Goal: Task Accomplishment & Management: Manage account settings

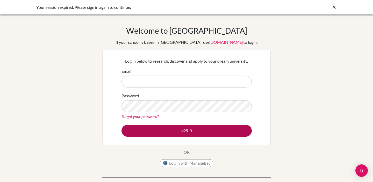
type input "[EMAIL_ADDRESS][DOMAIN_NAME]"
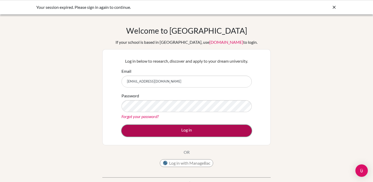
click at [160, 128] on button "Log in" at bounding box center [186, 131] width 130 height 12
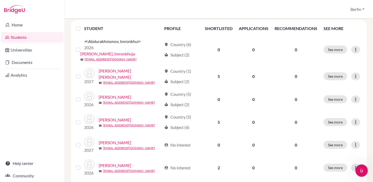
scroll to position [69, 0]
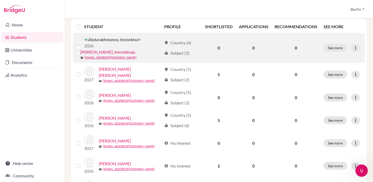
click at [134, 38] on div "2026 Abdurakhmonov, Imronkhuja mail stud.iabdurakhmonov@sistokyo.jp" at bounding box center [121, 48] width 82 height 24
click at [135, 49] on link "Abdurakhmonov, Imronkhuja" at bounding box center [107, 52] width 55 height 6
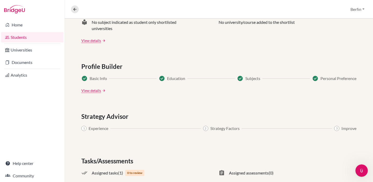
scroll to position [271, 0]
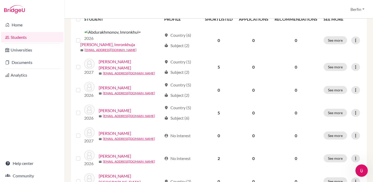
scroll to position [80, 0]
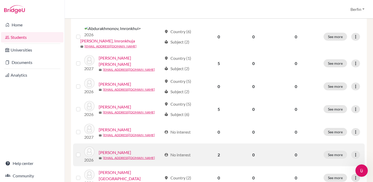
click at [106, 149] on link "Chen, XinRui" at bounding box center [115, 152] width 32 height 6
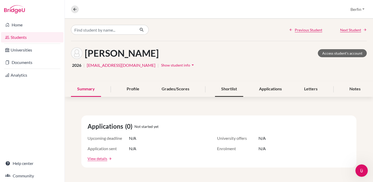
click at [235, 87] on div "Shortlist" at bounding box center [229, 89] width 28 height 15
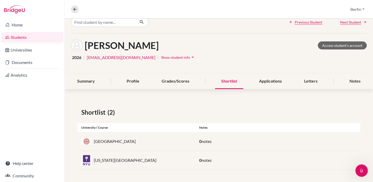
scroll to position [8, 0]
click at [73, 13] on div "Overview Student details Berfin Profile School Settings Log out" at bounding box center [219, 9] width 308 height 19
click at [74, 12] on button at bounding box center [75, 9] width 8 height 8
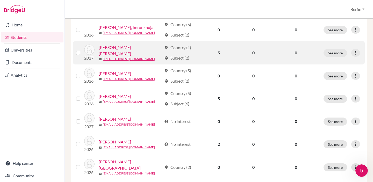
scroll to position [113, 0]
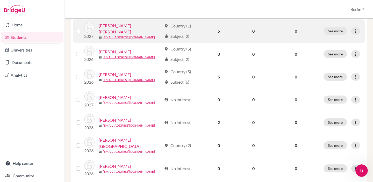
click at [122, 137] on link "Chen, Zhenyang" at bounding box center [130, 143] width 63 height 12
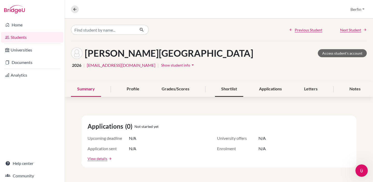
click at [242, 92] on div "Shortlist" at bounding box center [229, 89] width 28 height 15
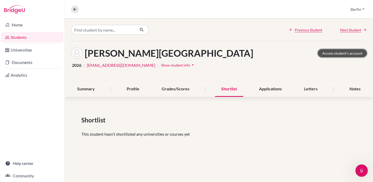
click at [352, 53] on link "Access student's account" at bounding box center [342, 53] width 49 height 8
